Goal: Task Accomplishment & Management: Use online tool/utility

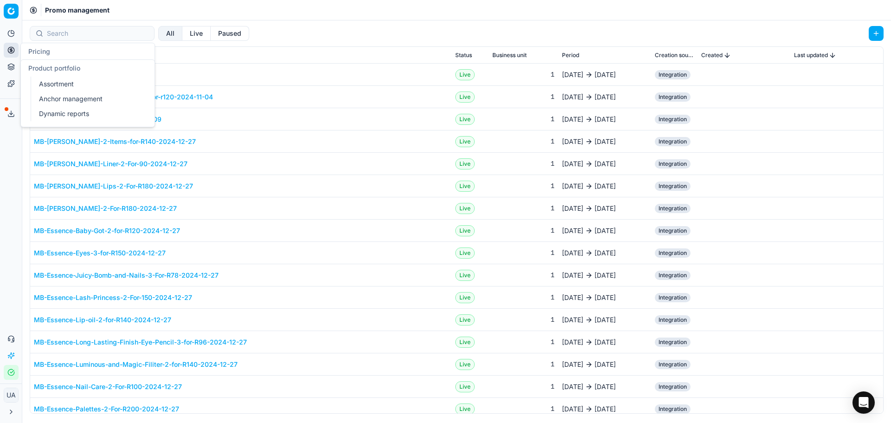
click at [16, 65] on button "Product portfolio" at bounding box center [11, 66] width 15 height 15
click at [69, 111] on link "Dynamic reports" at bounding box center [89, 113] width 108 height 13
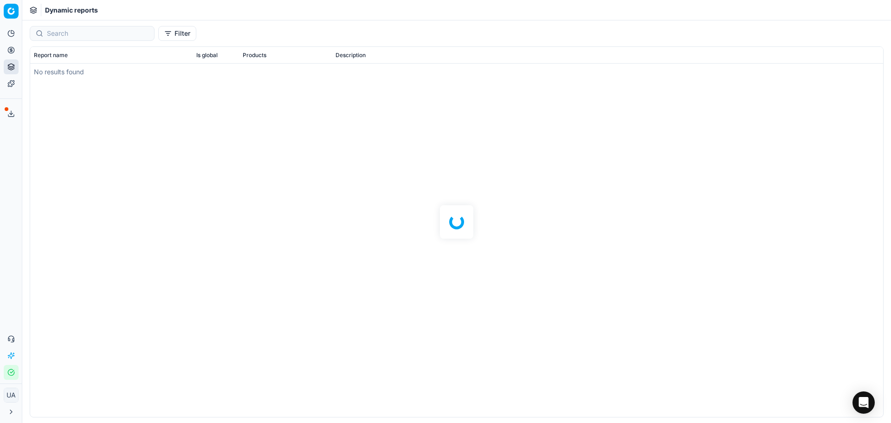
click at [13, 83] on icon at bounding box center [10, 83] width 7 height 7
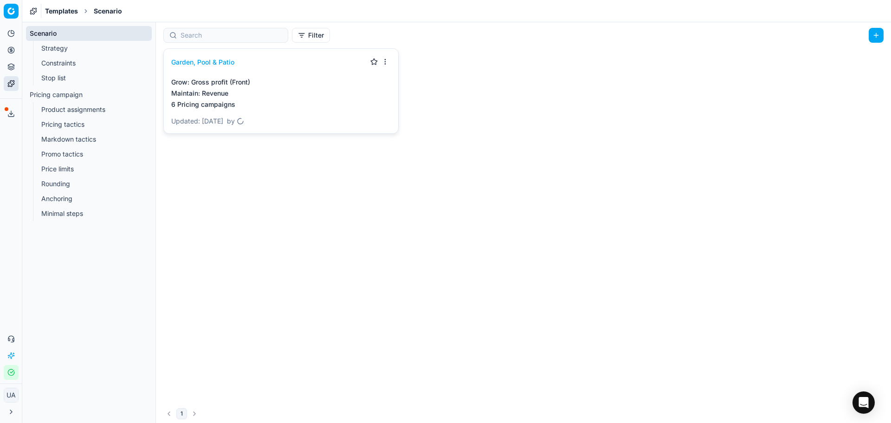
click at [95, 79] on link "Stop list" at bounding box center [89, 78] width 103 height 13
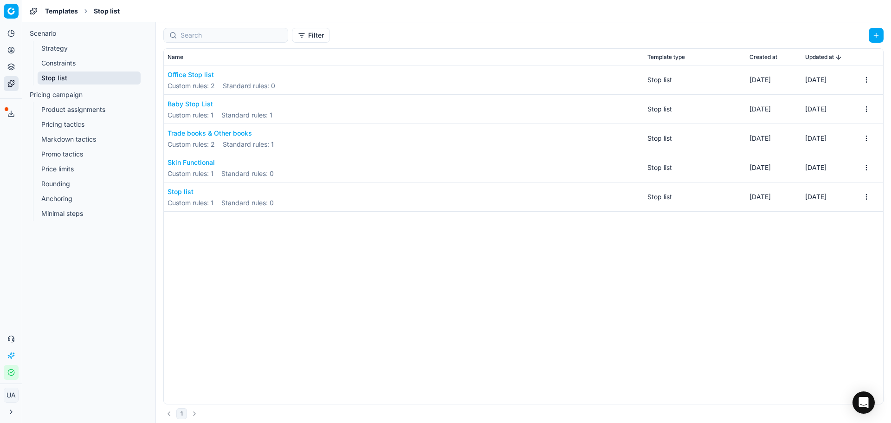
click at [187, 73] on button "Office Stop list" at bounding box center [222, 74] width 108 height 9
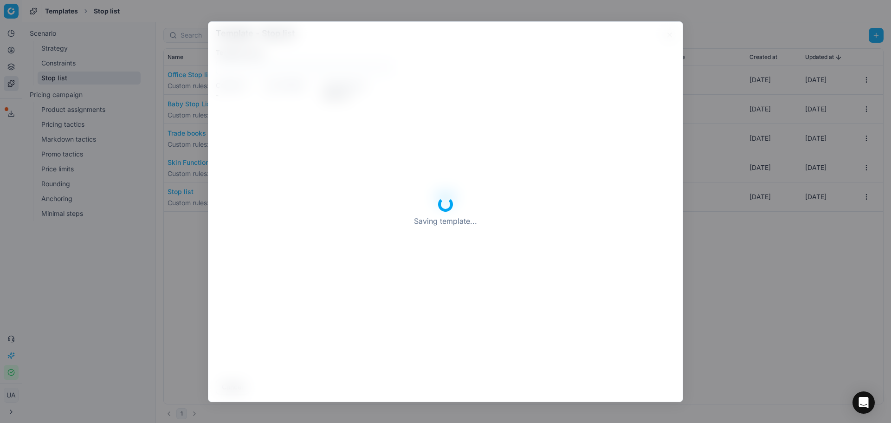
type input "Office Stop list"
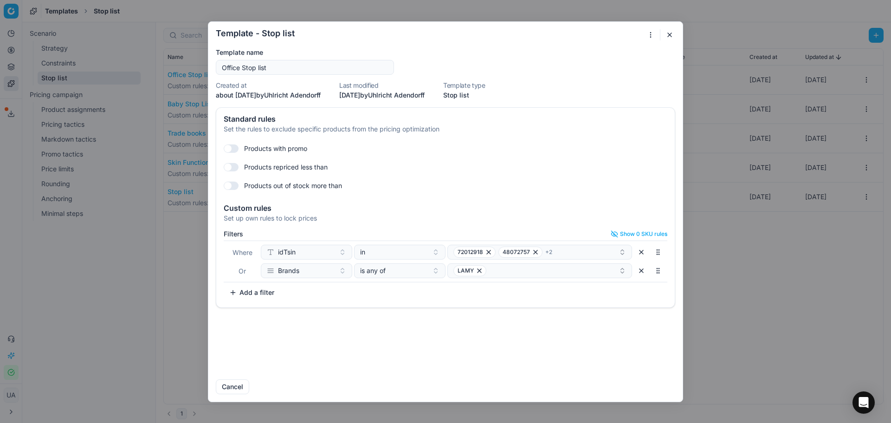
click at [242, 67] on input "Office Stop list" at bounding box center [305, 67] width 170 height 14
click at [511, 272] on div "LAMY" at bounding box center [536, 270] width 165 height 11
type input "cric"
drag, startPoint x: 465, startPoint y: 307, endPoint x: 468, endPoint y: 299, distance: 8.8
click at [465, 307] on span "Cricut" at bounding box center [463, 306] width 18 height 9
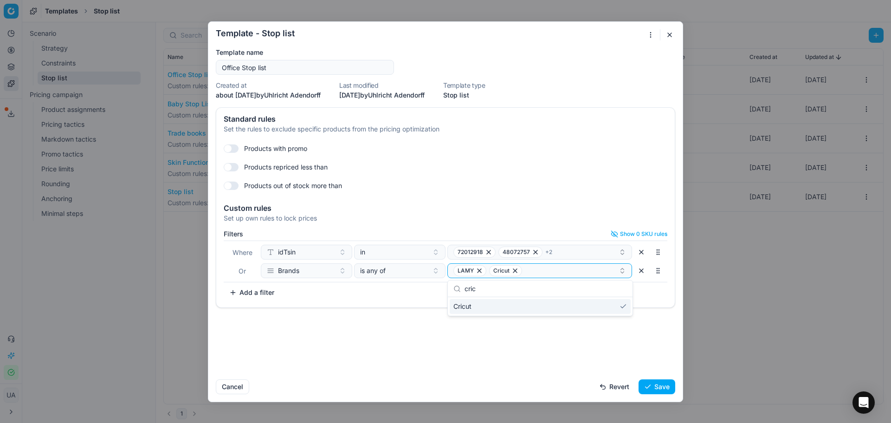
click at [661, 387] on button "Save" at bounding box center [657, 386] width 37 height 15
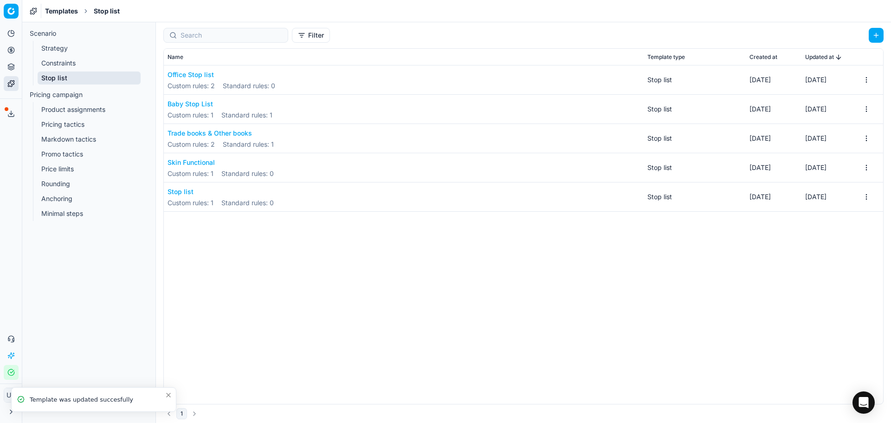
click at [61, 42] on link "Strategy" at bounding box center [89, 48] width 103 height 13
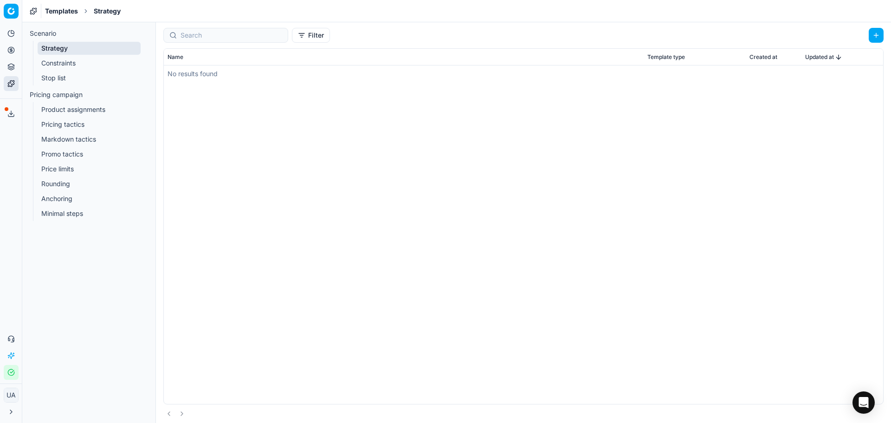
click at [73, 58] on link "Constraints" at bounding box center [89, 63] width 103 height 13
click at [78, 79] on link "Stop list" at bounding box center [89, 78] width 103 height 13
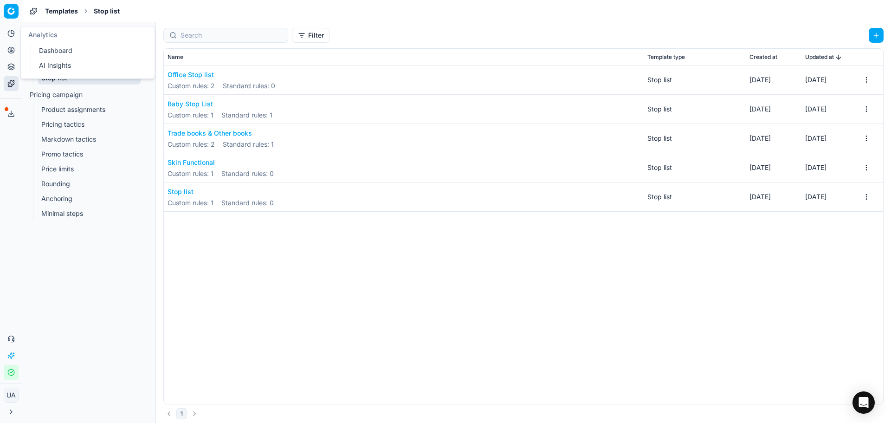
click at [8, 37] on icon at bounding box center [10, 33] width 7 height 7
click at [21, 47] on div "Analytics Dashboard AI Insights" at bounding box center [88, 52] width 134 height 52
click at [13, 50] on icon at bounding box center [10, 49] width 7 height 7
drag, startPoint x: 65, startPoint y: 74, endPoint x: 69, endPoint y: 79, distance: 6.7
click at [64, 74] on ul "Optimization groups Pricing campaigns Promo management Products" at bounding box center [90, 89] width 118 height 59
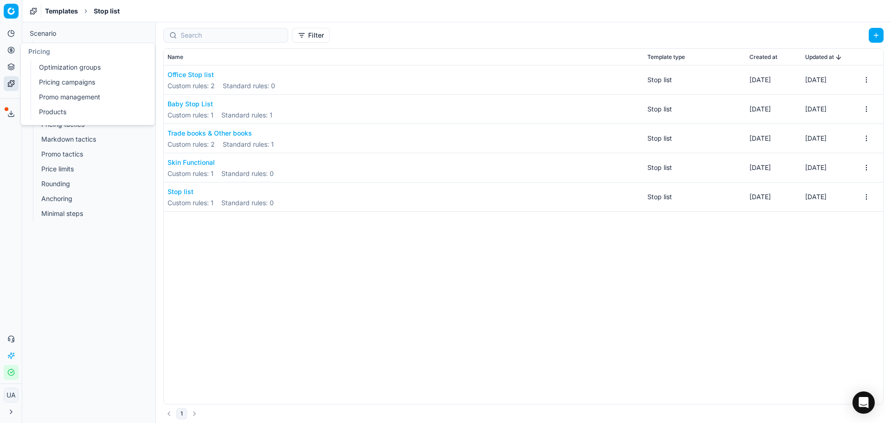
click at [70, 85] on link "Pricing campaigns" at bounding box center [89, 82] width 108 height 13
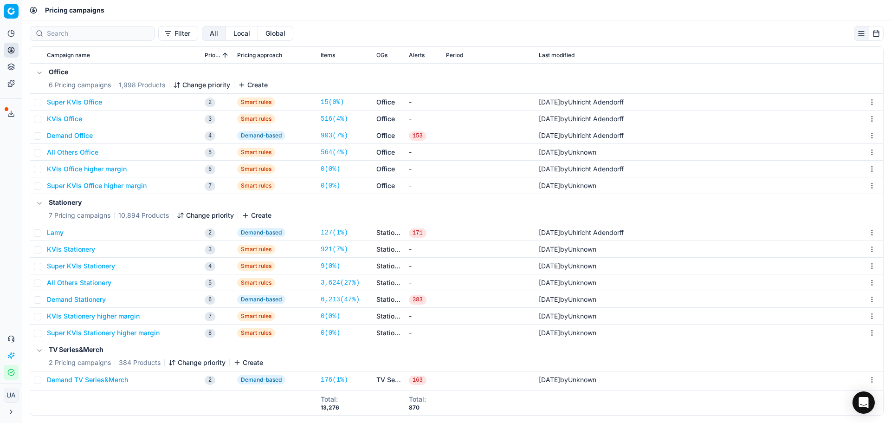
click at [86, 253] on button "KVIs Stationery" at bounding box center [71, 249] width 48 height 9
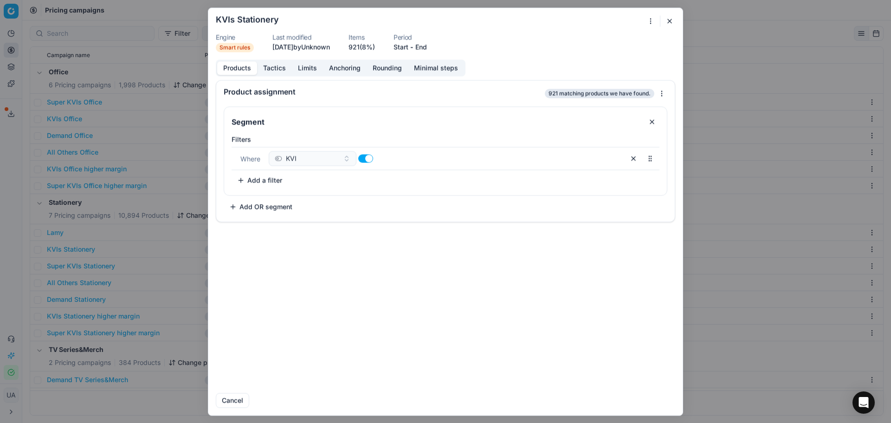
click at [278, 63] on button "Tactics" at bounding box center [274, 67] width 35 height 13
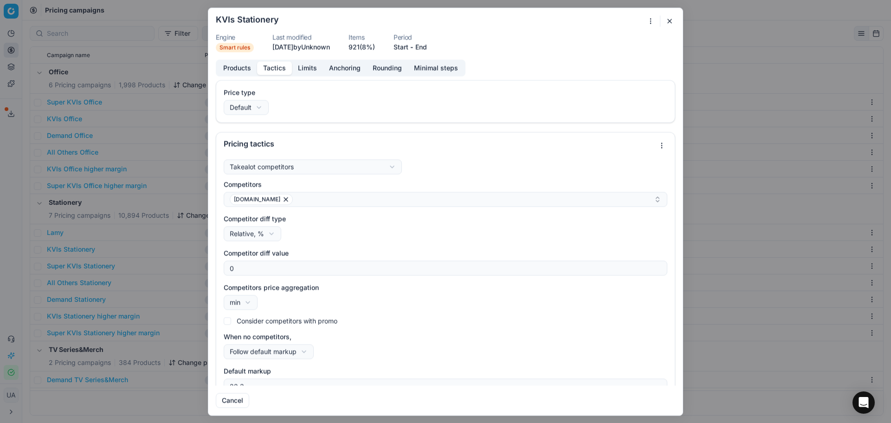
click at [313, 66] on button "Limits" at bounding box center [307, 67] width 31 height 13
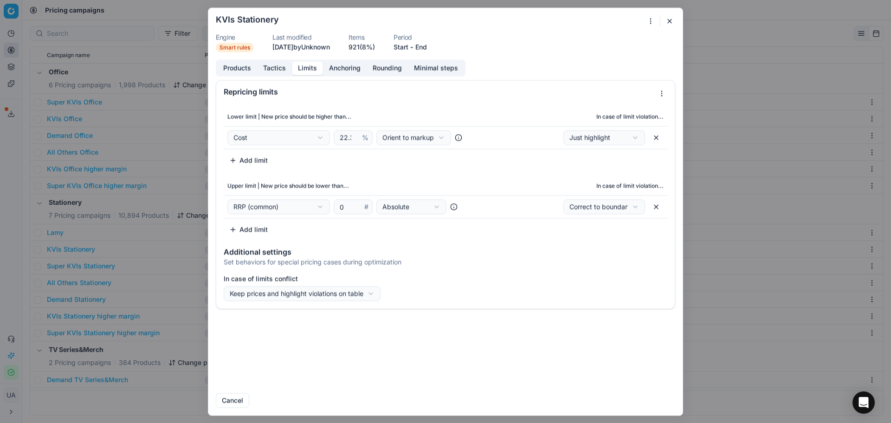
click at [339, 68] on button "Anchoring" at bounding box center [345, 67] width 44 height 13
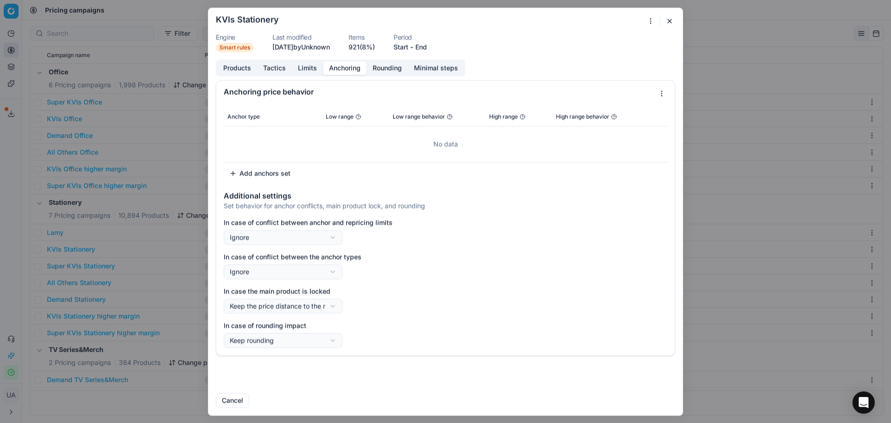
click at [312, 66] on button "Limits" at bounding box center [307, 67] width 31 height 13
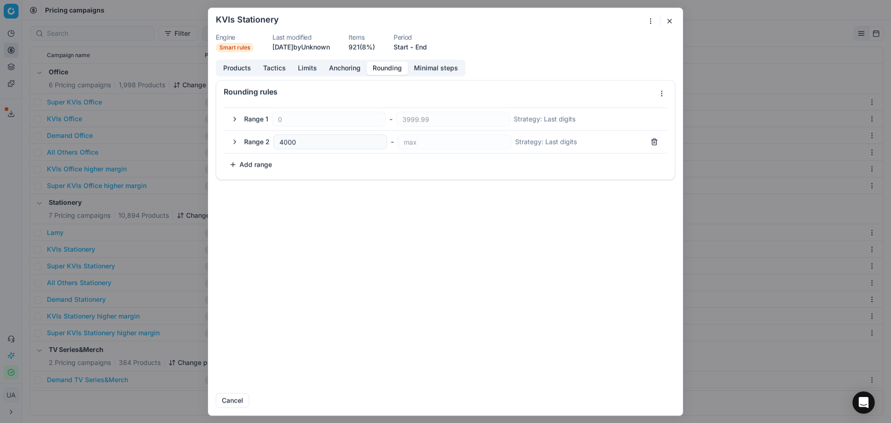
click at [383, 65] on button "Rounding" at bounding box center [387, 67] width 41 height 13
click at [352, 65] on button "Anchoring" at bounding box center [345, 67] width 44 height 13
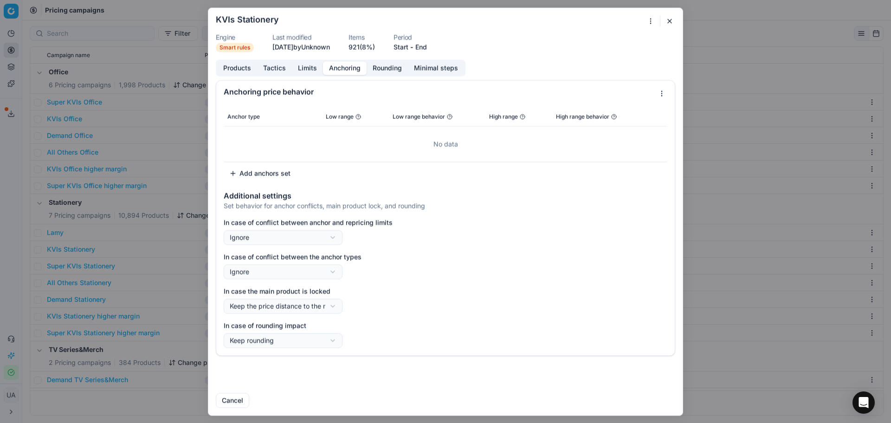
click at [250, 73] on button "Products" at bounding box center [237, 67] width 40 height 13
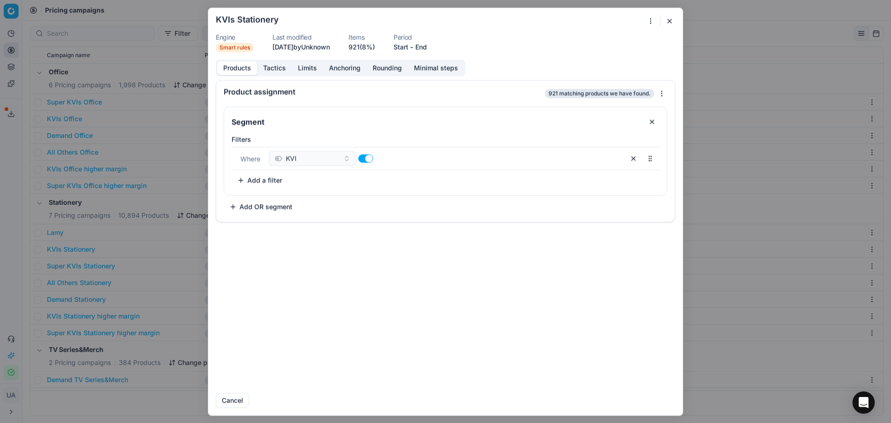
click at [200, 106] on div "We are saving PC settings. Please wait, it should take a few minutes KVIs Stati…" at bounding box center [445, 211] width 891 height 423
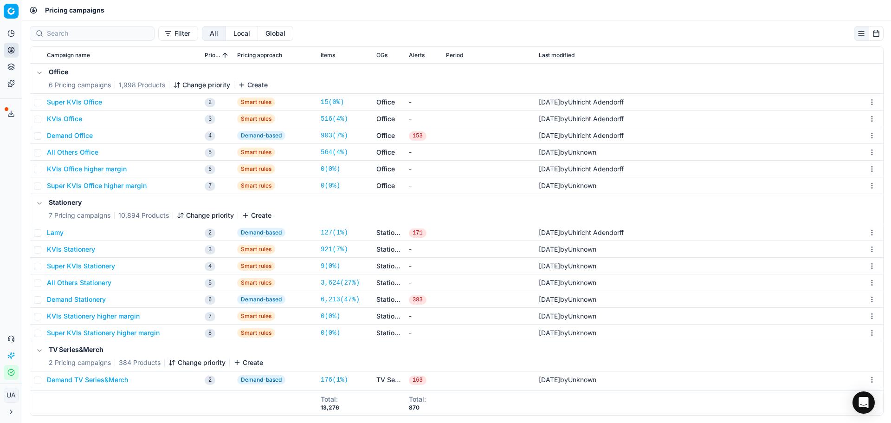
click at [249, 220] on div "Stationery 7 Pricing campaigns 10,894 Products Change priority Create" at bounding box center [457, 209] width 846 height 30
click at [251, 212] on button "Create" at bounding box center [257, 215] width 30 height 9
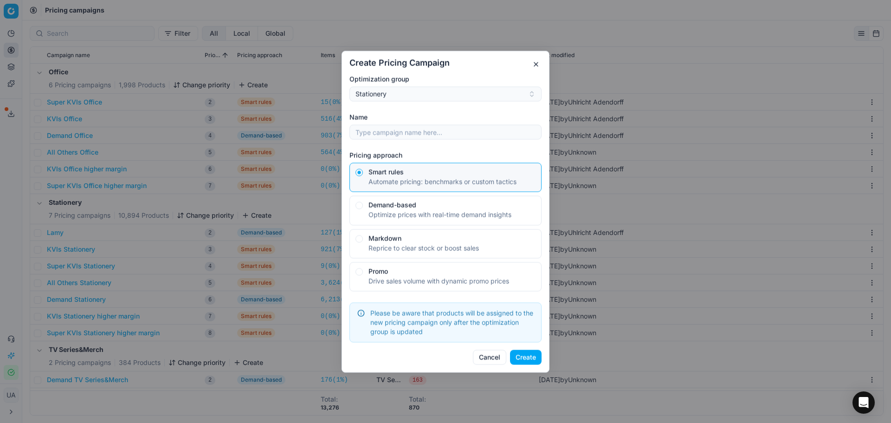
click at [421, 215] on div "Optimize prices with real-time demand insights" at bounding box center [442, 214] width 147 height 9
click at [363, 176] on button "Demand-based Optimize prices with real-time demand insights" at bounding box center [359, 172] width 7 height 7
radio input "false"
radio input "true"
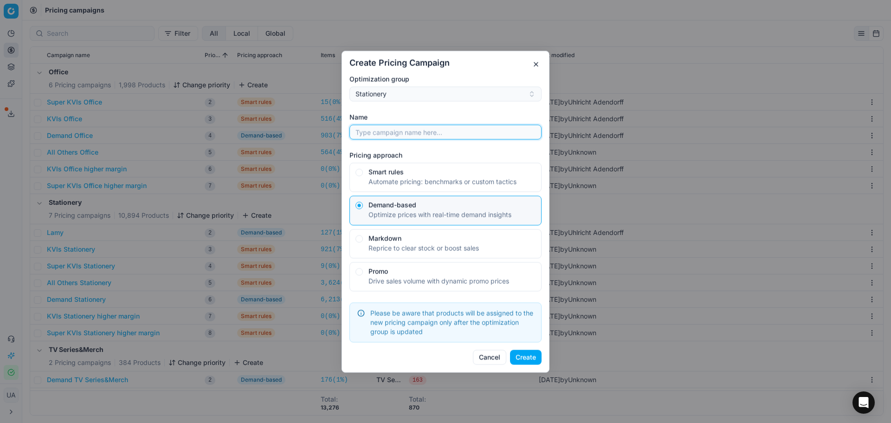
click at [392, 132] on input "Name" at bounding box center [446, 132] width 184 height 14
type input "Cricut"
click at [529, 358] on button "Create" at bounding box center [526, 357] width 32 height 15
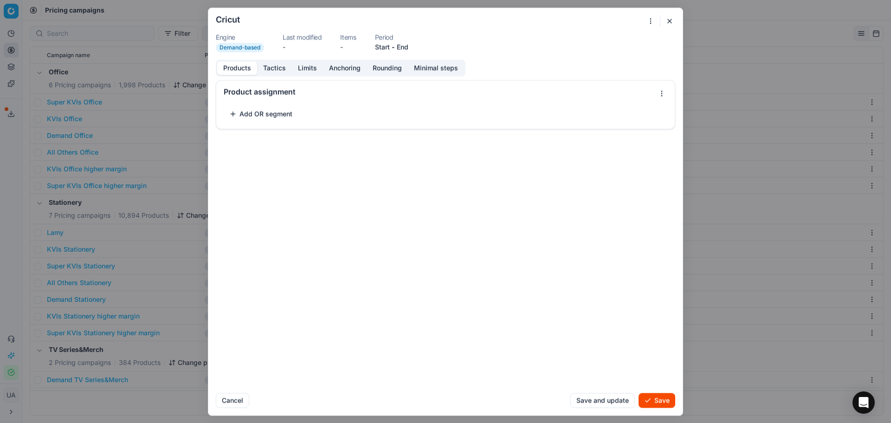
click at [259, 111] on button "Add OR segment" at bounding box center [261, 113] width 74 height 15
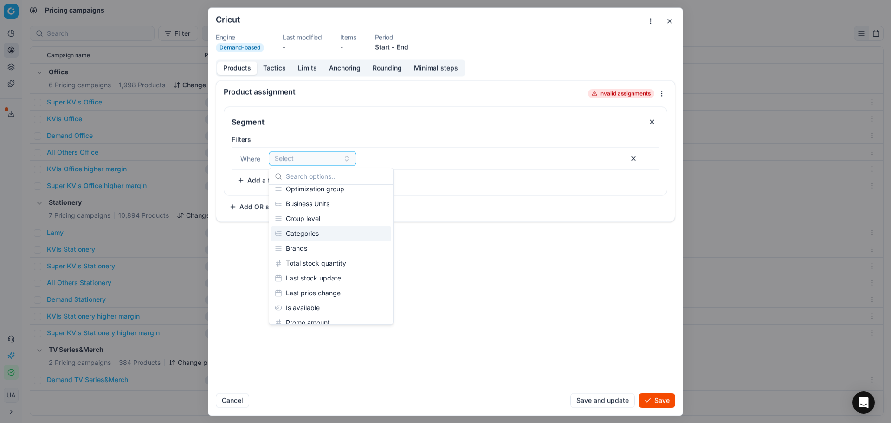
scroll to position [139, 0]
click at [322, 238] on div "Brands" at bounding box center [331, 233] width 120 height 15
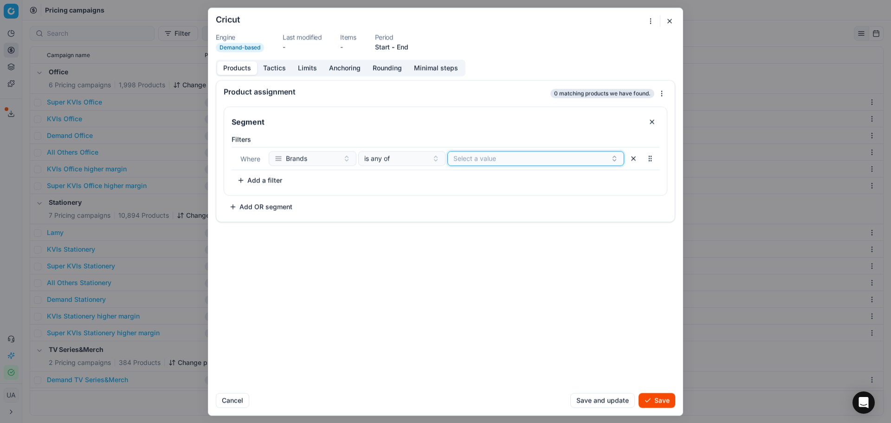
click at [498, 161] on button "Select a value" at bounding box center [536, 158] width 177 height 15
type input "Cricut"
click at [467, 196] on span "Cricut" at bounding box center [463, 193] width 18 height 9
click at [273, 75] on div "Products Tactics Limits Anchoring Rounding Minimal steps" at bounding box center [341, 67] width 250 height 17
click at [283, 72] on button "Tactics" at bounding box center [274, 67] width 35 height 13
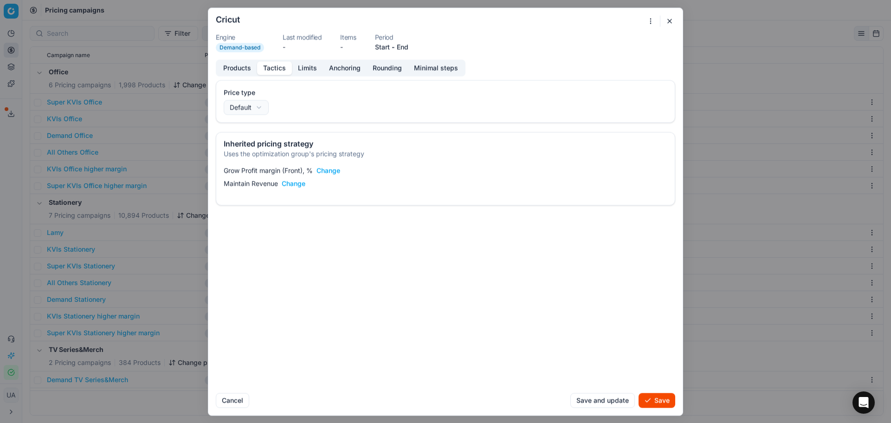
click at [309, 70] on button "Limits" at bounding box center [307, 67] width 31 height 13
click at [282, 69] on button "Tactics" at bounding box center [274, 67] width 35 height 13
click at [262, 109] on div "We are saving PC settings. Please wait, it should take a few minutes Cricut Eng…" at bounding box center [445, 211] width 891 height 423
click at [306, 65] on div "We are saving PC settings. Please wait, it should take a few minutes Cricut Eng…" at bounding box center [445, 211] width 891 height 423
click at [312, 74] on button "Limits" at bounding box center [307, 67] width 31 height 13
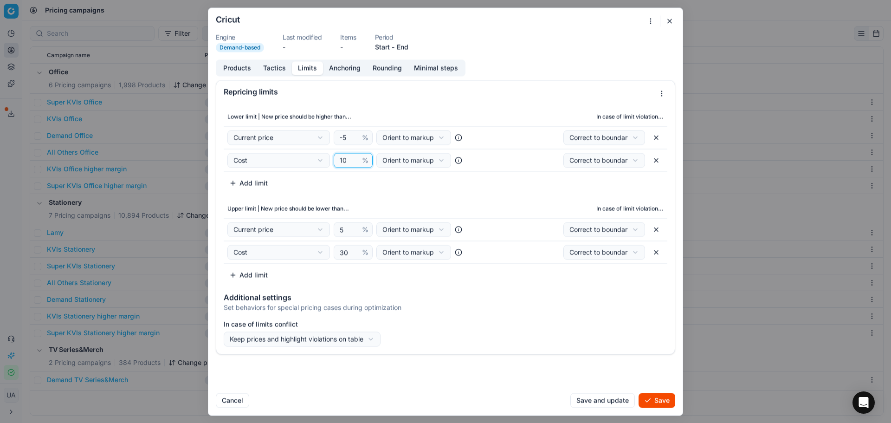
drag, startPoint x: 345, startPoint y: 157, endPoint x: 321, endPoint y: 160, distance: 24.3
click at [321, 160] on div "Cost Cost Cost without VAT Current price Current promo price RRP (common) Max C…" at bounding box center [354, 160] width 252 height 15
click at [414, 160] on div "We are saving PC settings. Please wait, it should take a few minutes Cricut Eng…" at bounding box center [445, 211] width 891 height 423
select select "margin"
drag, startPoint x: 421, startPoint y: 197, endPoint x: 417, endPoint y: 194, distance: 4.9
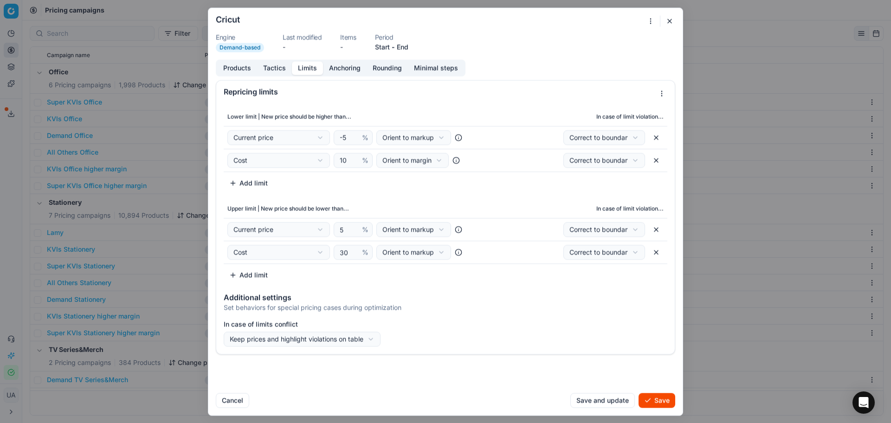
click at [406, 142] on div "We are saving PC settings. Please wait, it should take a few minutes Cricut Eng…" at bounding box center [445, 211] width 891 height 423
select select "margin"
click at [426, 234] on div "We are saving PC settings. Please wait, it should take a few minutes Cricut Eng…" at bounding box center [445, 211] width 891 height 423
select select "margin"
click at [425, 260] on td "Cost Cost Cost without VAT Current price Current promo price RRP (common) Max C…" at bounding box center [353, 252] width 259 height 23
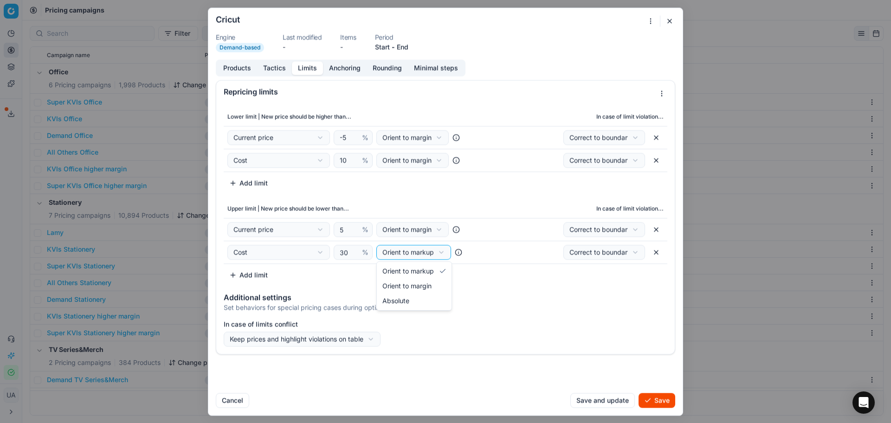
click at [427, 251] on div "We are saving PC settings. Please wait, it should take a few minutes Cricut Eng…" at bounding box center [445, 211] width 891 height 423
select select "margin"
click at [343, 163] on input "10" at bounding box center [349, 160] width 22 height 14
click at [342, 163] on input "10" at bounding box center [349, 160] width 22 height 14
type input "30"
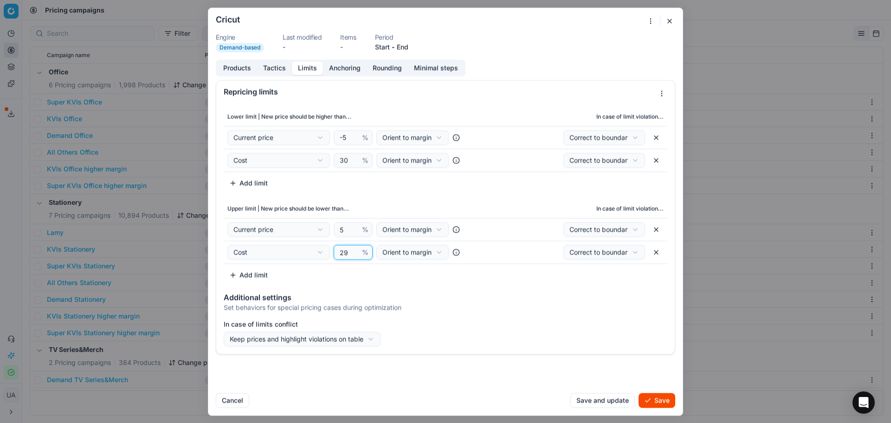
click at [350, 254] on input "29" at bounding box center [349, 252] width 22 height 14
click at [345, 252] on input "29" at bounding box center [349, 252] width 22 height 14
type input "35"
click at [347, 141] on input "-5" at bounding box center [349, 137] width 22 height 14
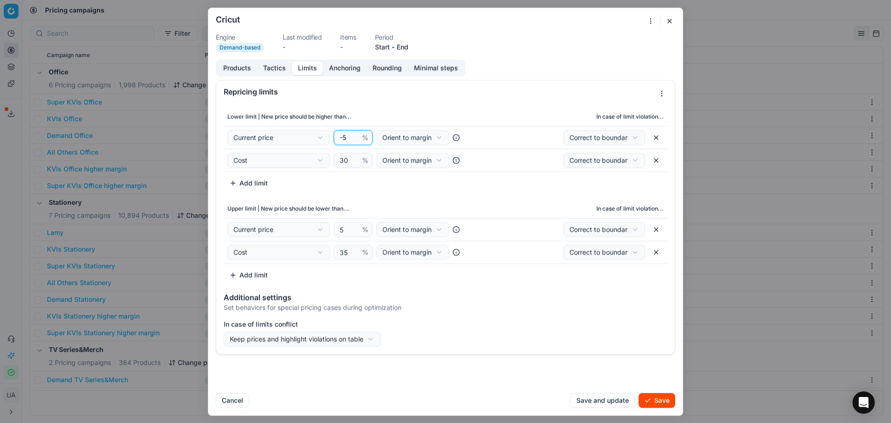
click at [347, 141] on input "-5" at bounding box center [349, 137] width 22 height 14
type input "5"
drag, startPoint x: 346, startPoint y: 235, endPoint x: 321, endPoint y: 236, distance: 25.1
click at [328, 235] on div "Current price Cost Cost without VAT Current price Current promo price RRP (comm…" at bounding box center [354, 229] width 252 height 15
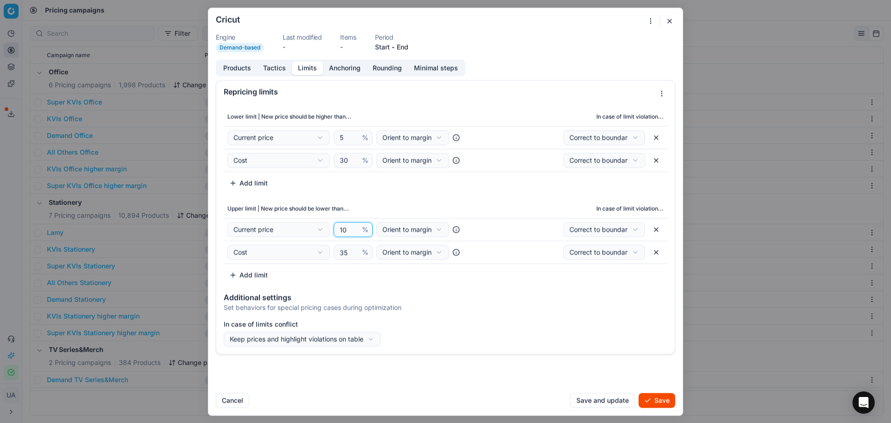
type input "10"
drag, startPoint x: 342, startPoint y: 55, endPoint x: 345, endPoint y: 72, distance: 17.1
click at [344, 61] on form "We are saving PC settings. Please wait, it should take a few minutes Cricut Eng…" at bounding box center [445, 211] width 475 height 407
click at [346, 72] on button "Anchoring" at bounding box center [345, 67] width 44 height 13
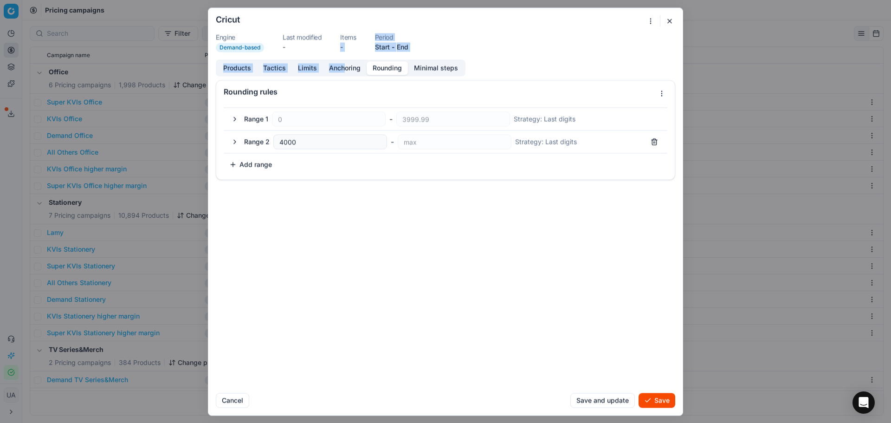
click at [384, 69] on button "Rounding" at bounding box center [387, 67] width 41 height 13
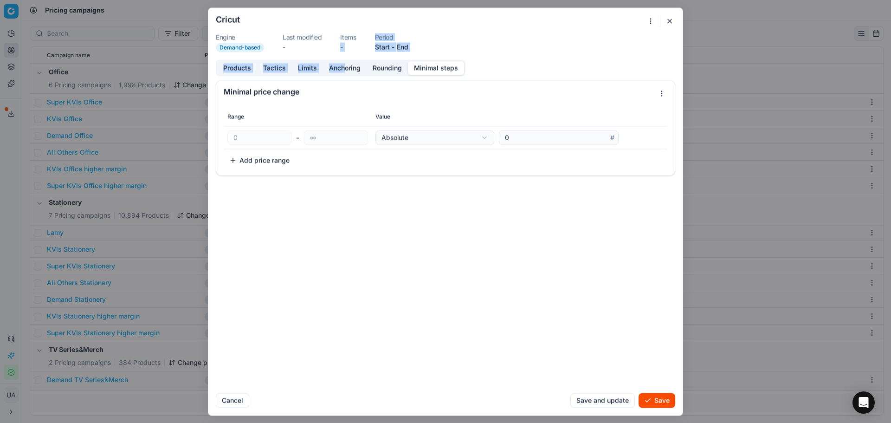
click at [426, 68] on button "Minimal steps" at bounding box center [436, 67] width 56 height 13
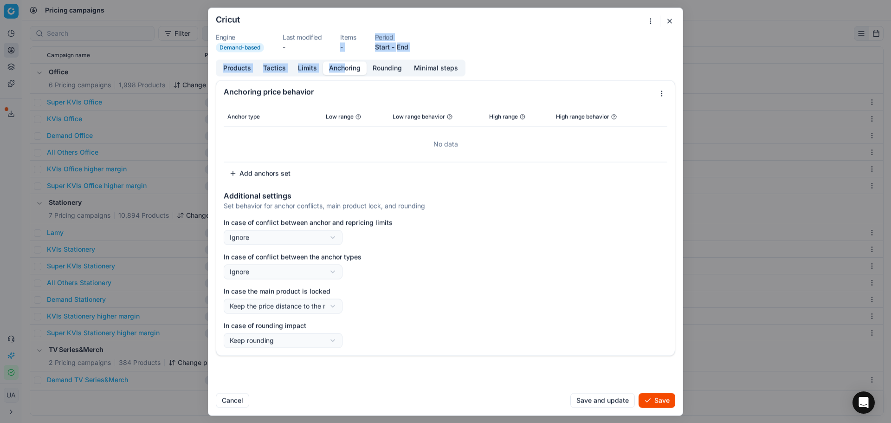
click at [363, 65] on button "Anchoring" at bounding box center [345, 67] width 44 height 13
click at [247, 62] on button "Products" at bounding box center [237, 67] width 40 height 13
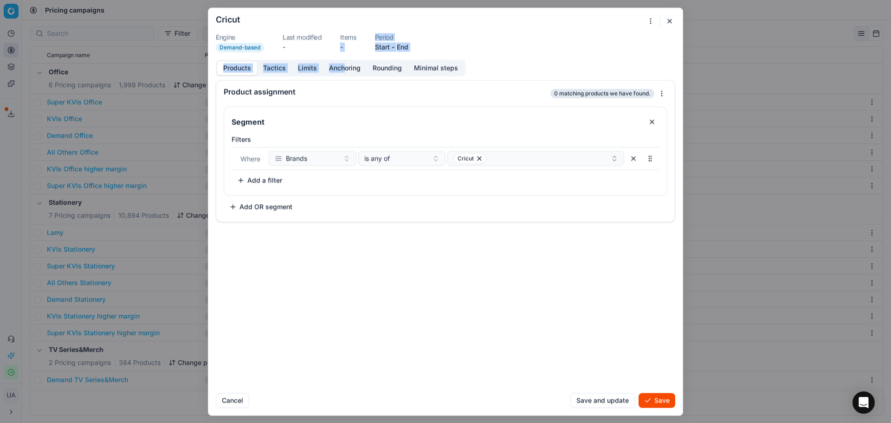
drag, startPoint x: 660, startPoint y: 398, endPoint x: 653, endPoint y: 388, distance: 12.1
click at [660, 397] on button "Save" at bounding box center [657, 400] width 37 height 15
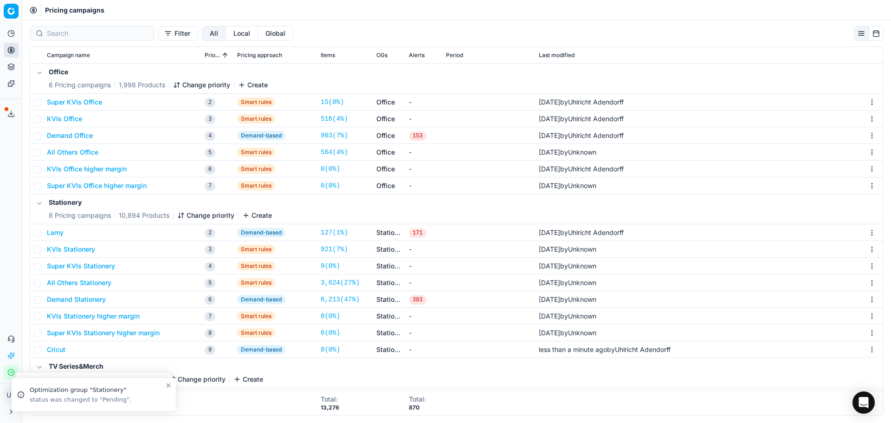
click at [215, 218] on button "Change priority" at bounding box center [205, 215] width 57 height 9
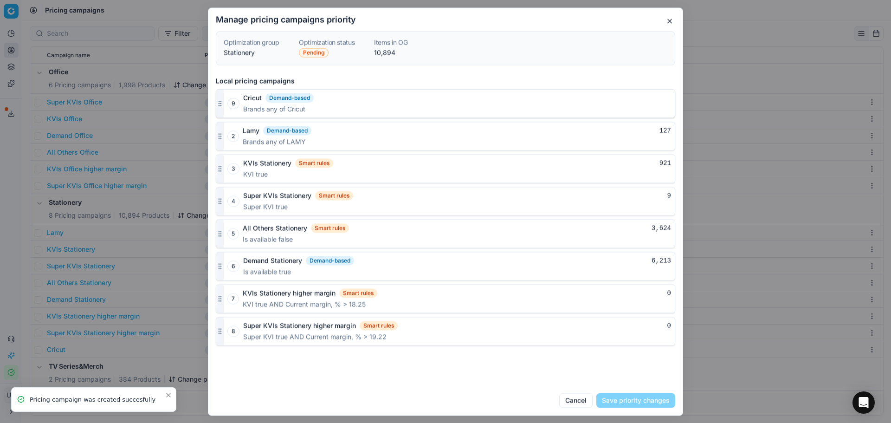
drag, startPoint x: 221, startPoint y: 333, endPoint x: 221, endPoint y: 100, distance: 233.1
click at [221, 100] on icon "button" at bounding box center [219, 103] width 7 height 7
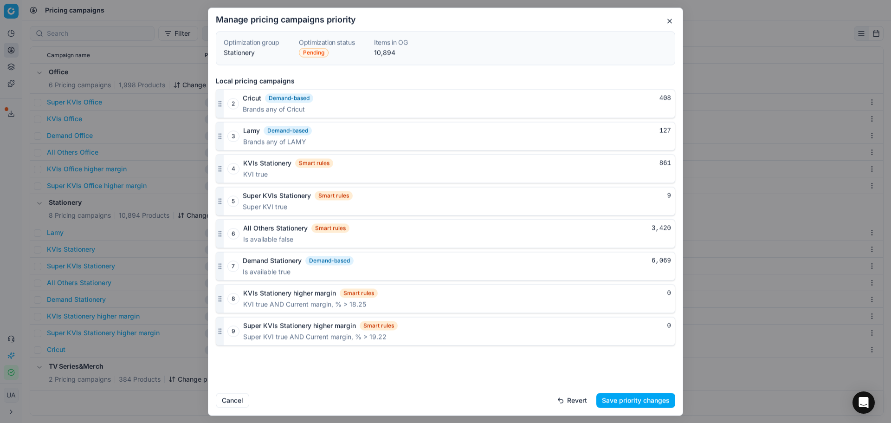
drag, startPoint x: 634, startPoint y: 399, endPoint x: 577, endPoint y: 382, distance: 59.6
click at [633, 397] on button "Save priority changes" at bounding box center [636, 400] width 79 height 15
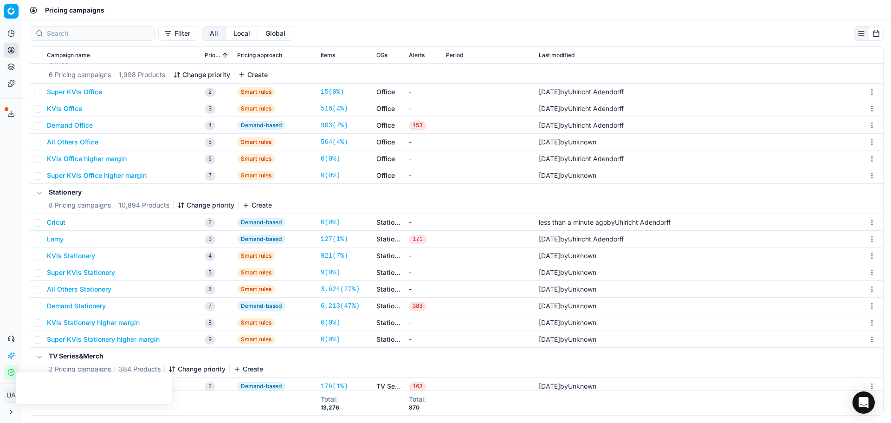
scroll to position [0, 0]
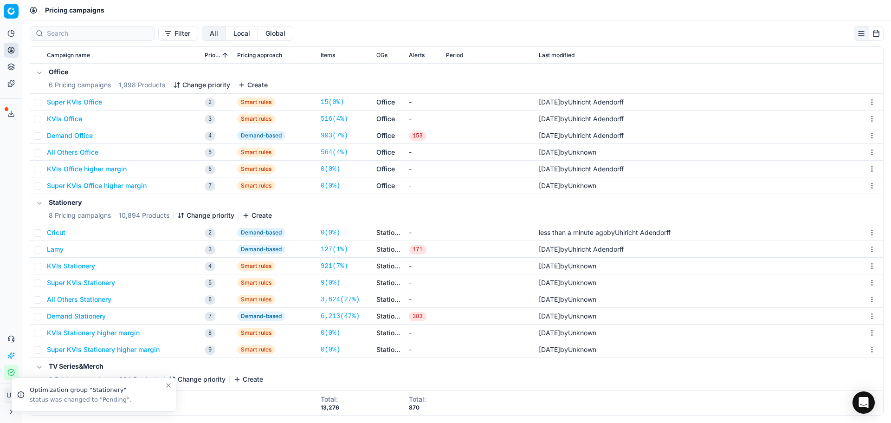
click at [16, 33] on button "Analytics" at bounding box center [11, 33] width 15 height 15
click at [34, 9] on icon at bounding box center [33, 10] width 7 height 7
click at [14, 9] on html "Pricing platform Analytics Pricing Product portfolio Templates Export service 4…" at bounding box center [445, 211] width 891 height 423
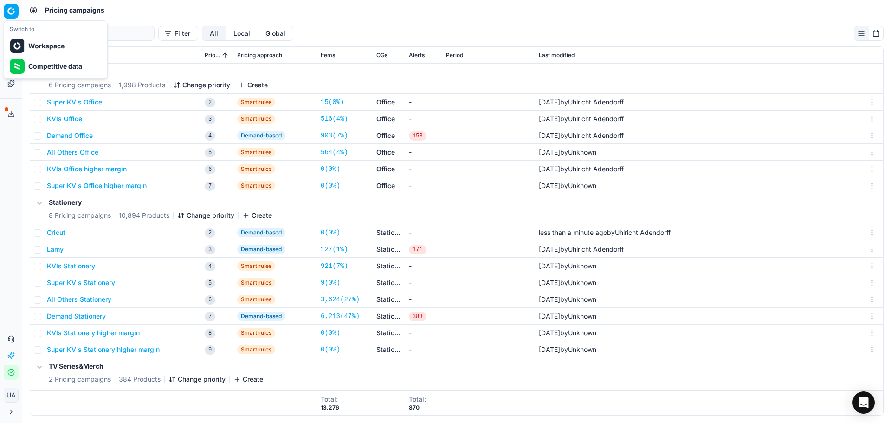
click at [55, 12] on html "Pricing platform Analytics Pricing Product portfolio Templates Export service 4…" at bounding box center [445, 211] width 891 height 423
click at [12, 39] on button "Analytics" at bounding box center [11, 33] width 15 height 15
drag, startPoint x: 43, startPoint y: 51, endPoint x: 70, endPoint y: 68, distance: 32.3
click at [43, 52] on link "Dashboard" at bounding box center [89, 50] width 108 height 13
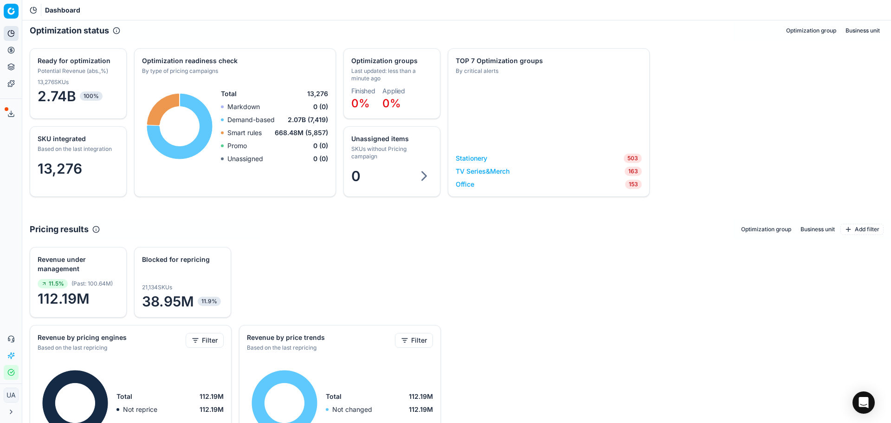
click at [472, 157] on link "Stationery" at bounding box center [472, 158] width 32 height 9
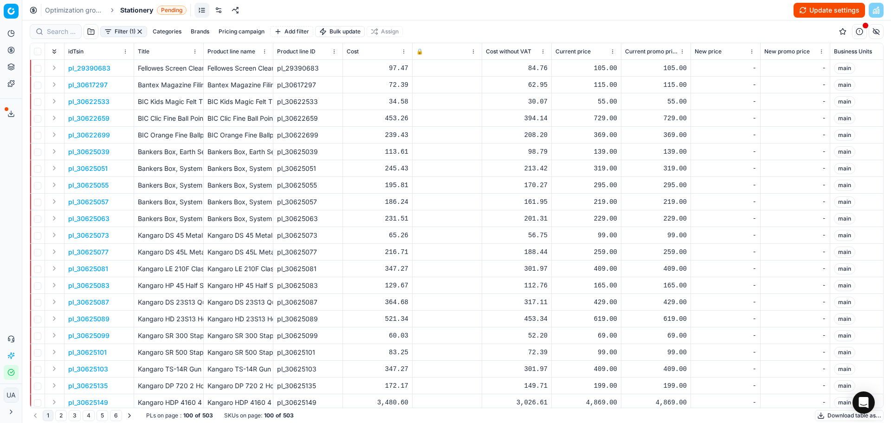
click at [812, 9] on button "Update settings" at bounding box center [830, 10] width 72 height 15
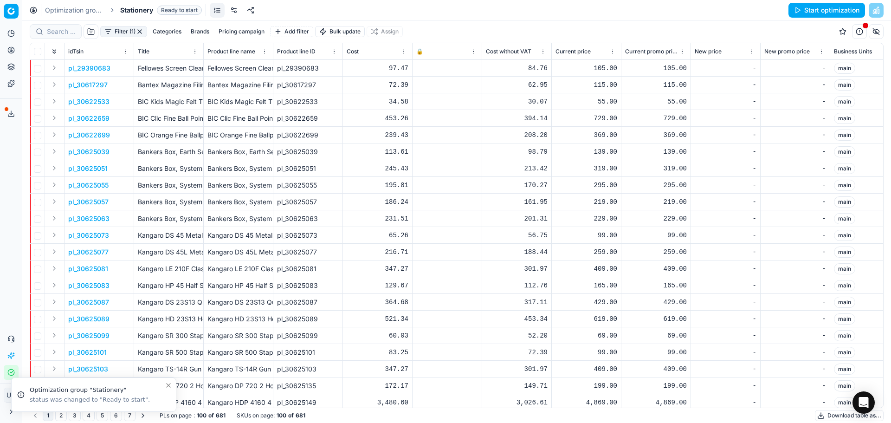
click at [828, 11] on button "Start optimization" at bounding box center [827, 10] width 77 height 15
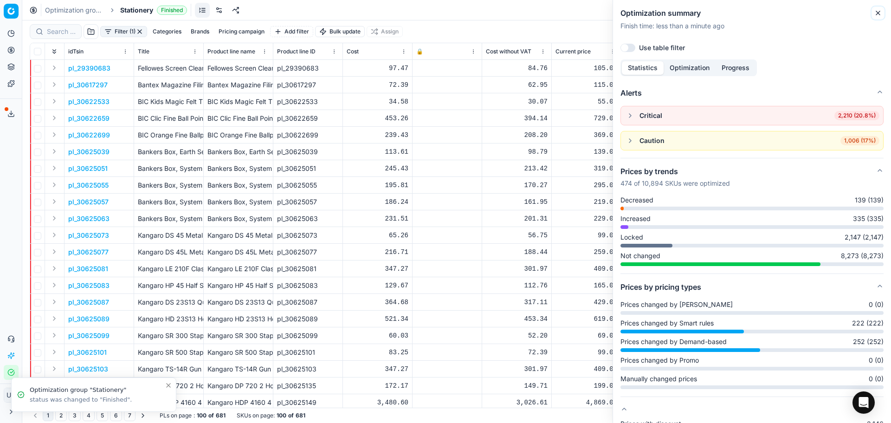
click at [876, 11] on icon "button" at bounding box center [878, 12] width 7 height 7
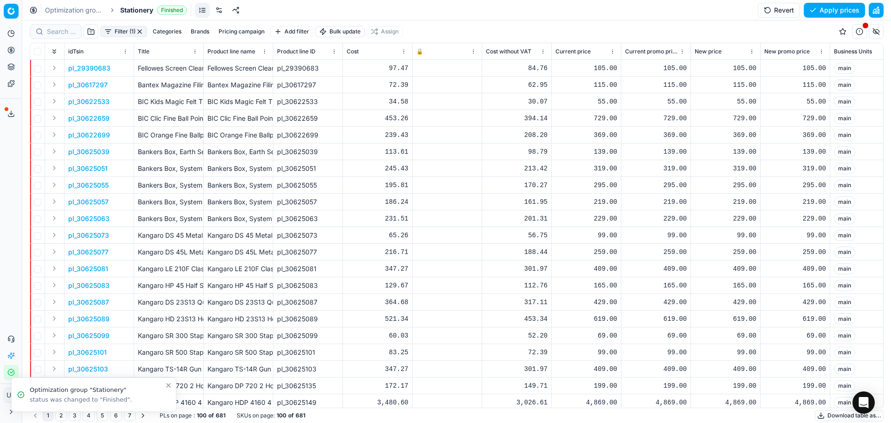
drag, startPoint x: 831, startPoint y: 14, endPoint x: 798, endPoint y: 0, distance: 35.8
click at [829, 13] on button "Apply prices" at bounding box center [834, 10] width 61 height 15
